Goal: Navigation & Orientation: Find specific page/section

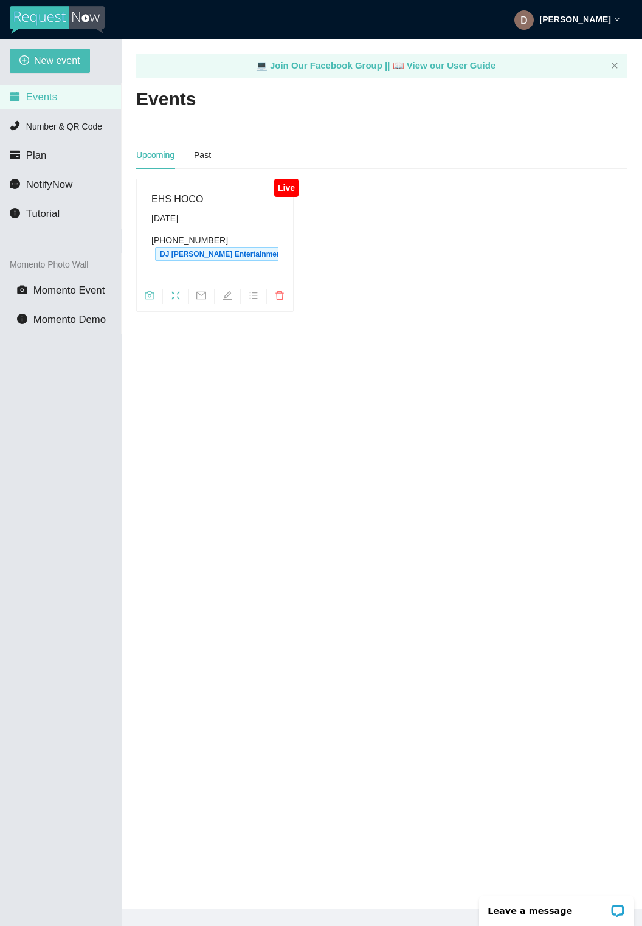
click at [156, 302] on span "camera" at bounding box center [150, 297] width 26 height 13
